Goal: Complete application form

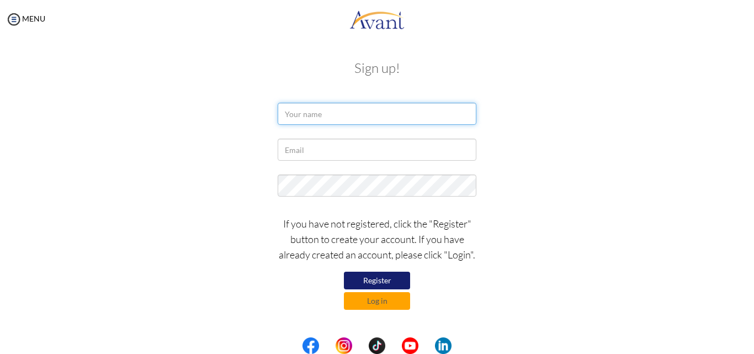
click at [361, 116] on input "text" at bounding box center [377, 114] width 199 height 22
type input "[PERSON_NAME]"
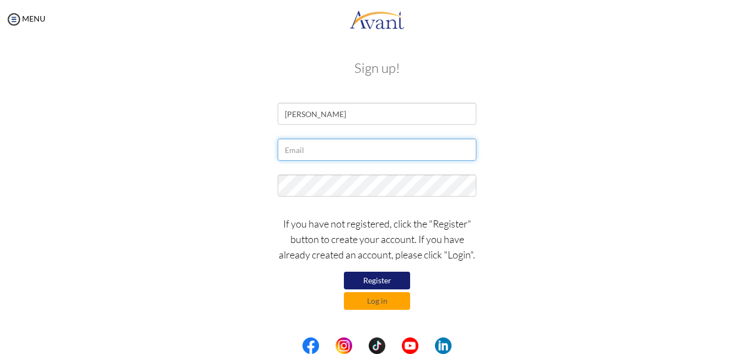
click at [333, 156] on input "text" at bounding box center [377, 150] width 199 height 22
type input "[EMAIL_ADDRESS][DOMAIN_NAME]"
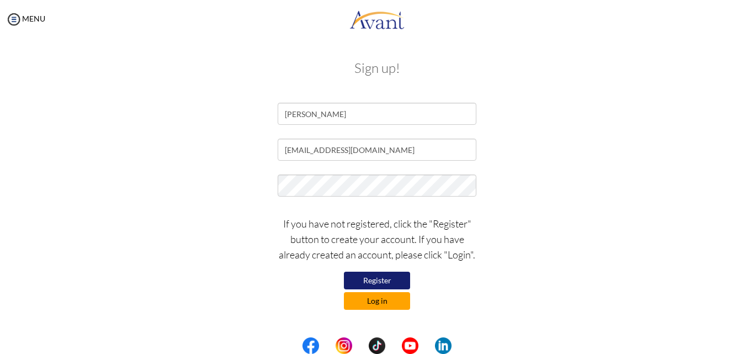
click at [399, 306] on button "Log in" at bounding box center [377, 301] width 66 height 18
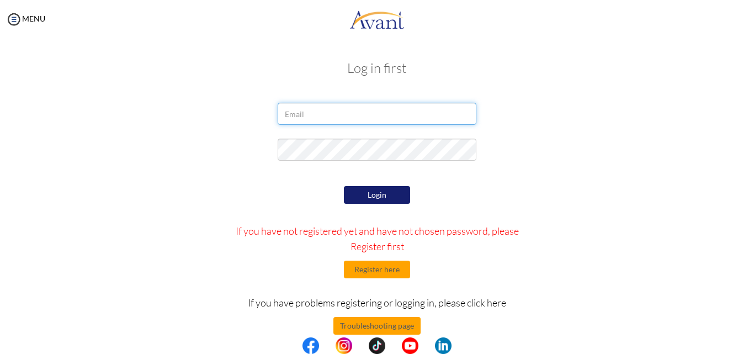
type input "[EMAIL_ADDRESS][DOMAIN_NAME]"
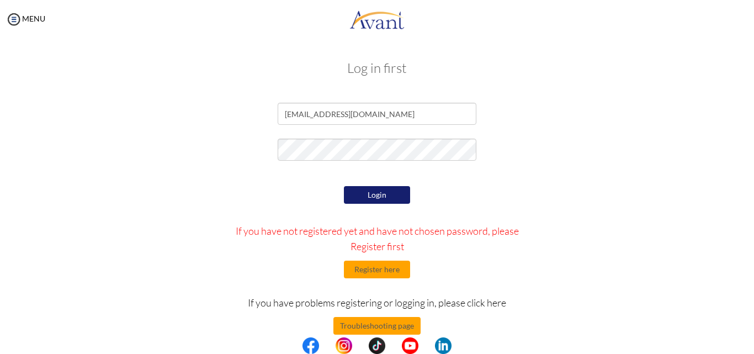
click at [385, 191] on button "Login" at bounding box center [377, 195] width 66 height 18
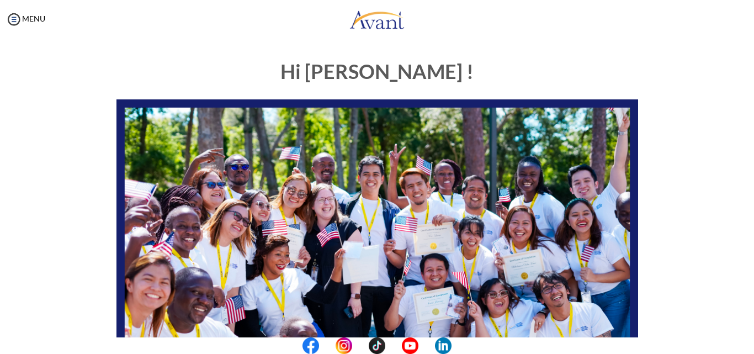
click at [703, 142] on div "Hi [PERSON_NAME] ! START HERE: Avant Video Library My Process My Resources Abou…" at bounding box center [377, 345] width 732 height 591
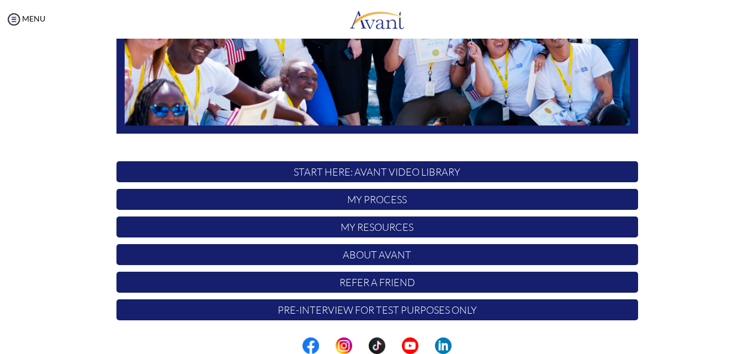
scroll to position [260, 0]
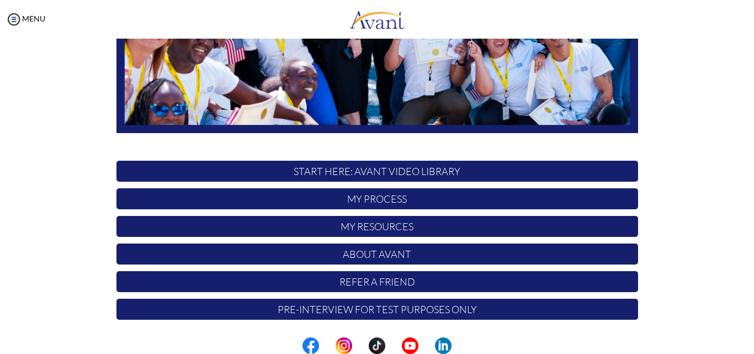
click at [434, 198] on p "My Process" at bounding box center [378, 198] width 522 height 21
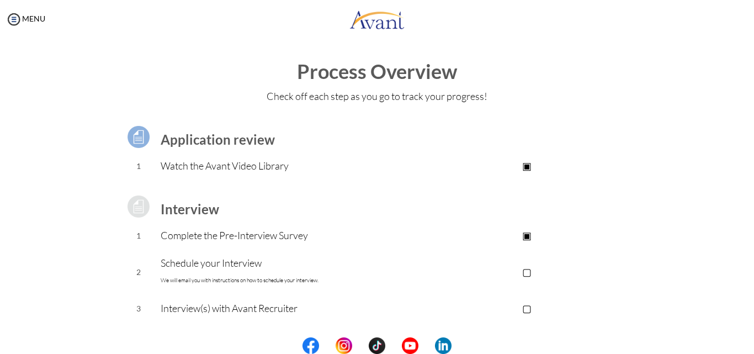
click at [263, 233] on p "Complete the Pre-Interview Survey" at bounding box center [289, 234] width 256 height 15
click at [277, 233] on p "Complete the Pre-Interview Survey" at bounding box center [289, 234] width 256 height 15
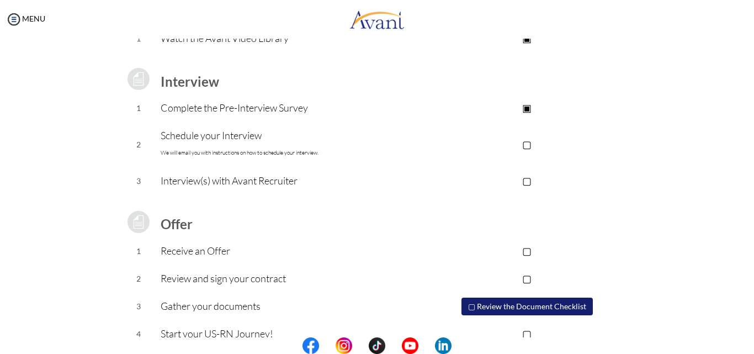
scroll to position [149, 0]
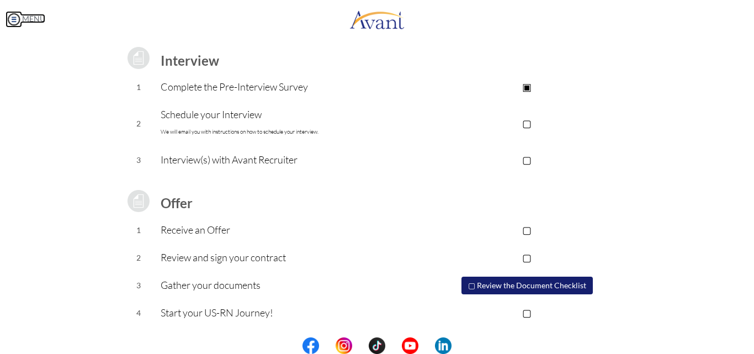
click at [33, 15] on link "MENU" at bounding box center [26, 18] width 40 height 9
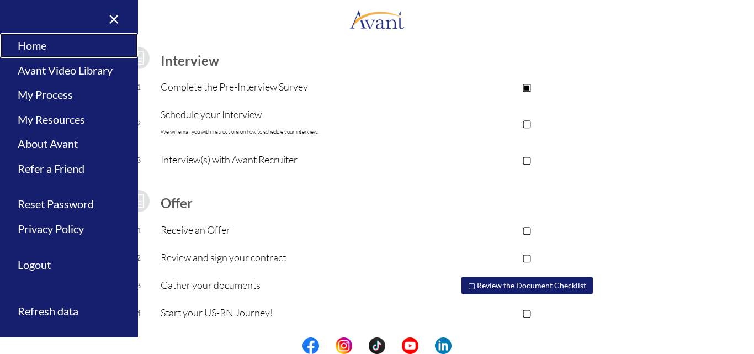
click at [33, 49] on link "Home" at bounding box center [69, 45] width 138 height 25
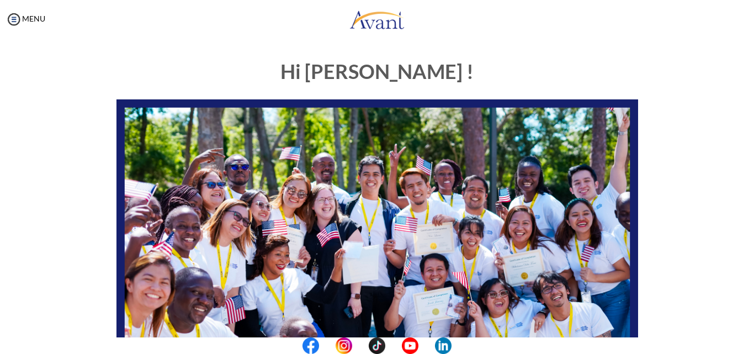
click at [670, 120] on div "Hi [PERSON_NAME] ! START HERE: Avant Video Library My Process My Resources Abou…" at bounding box center [377, 318] width 646 height 536
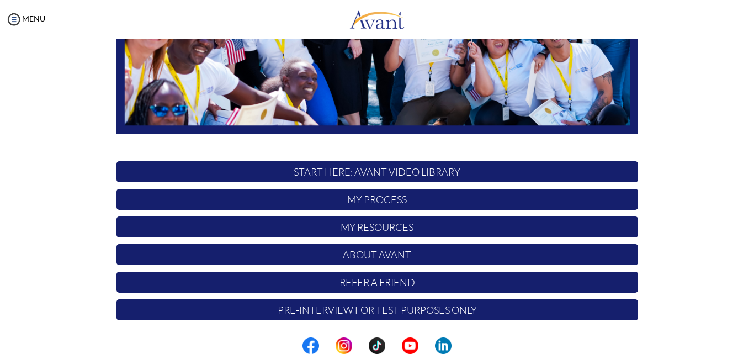
scroll to position [260, 0]
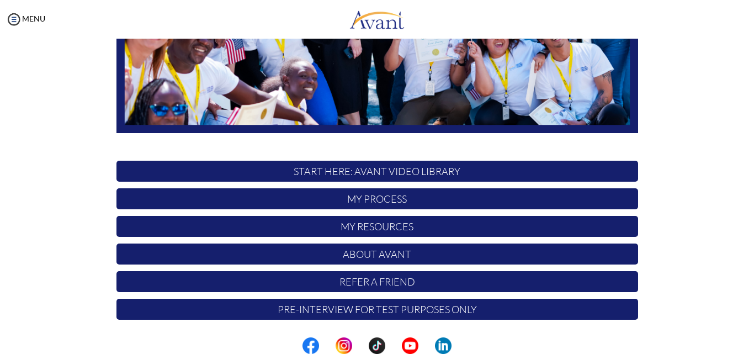
click at [425, 315] on p "Pre-Interview for test purposes only" at bounding box center [378, 309] width 522 height 21
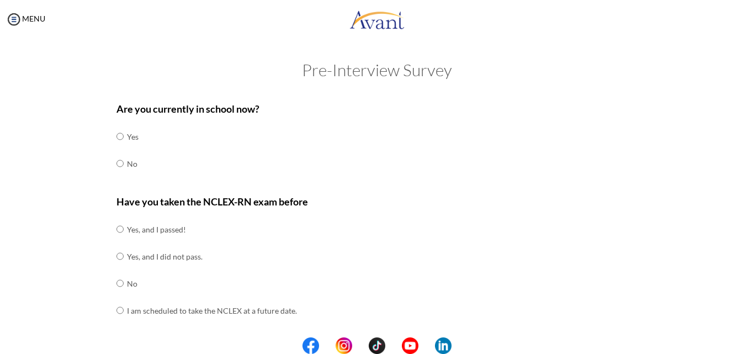
click at [417, 274] on div "Have you taken the NCLEX-RN exam before Yes, and I passed! Yes, and I did not p…" at bounding box center [378, 264] width 522 height 141
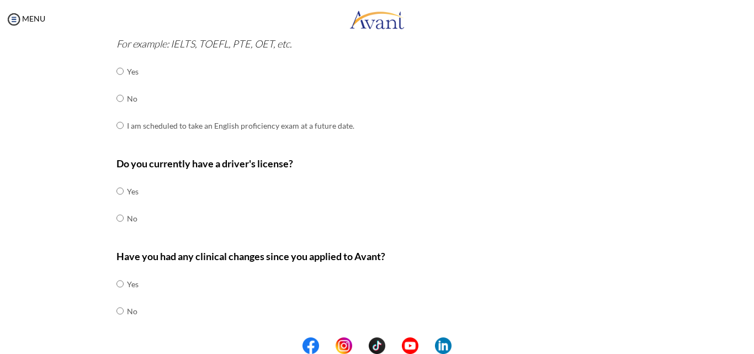
scroll to position [353, 0]
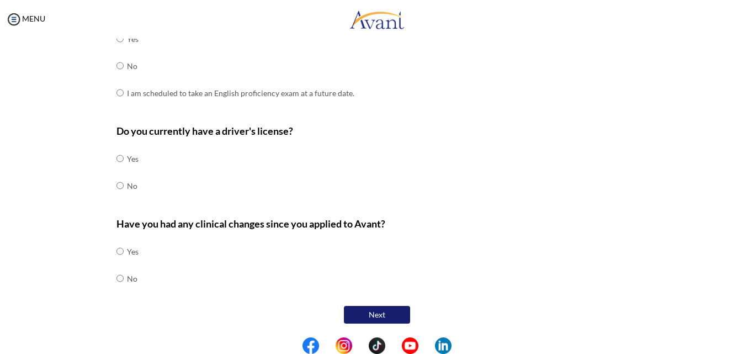
click at [396, 314] on button "Next" at bounding box center [377, 315] width 66 height 18
